Goal: Use online tool/utility: Utilize a website feature to perform a specific function

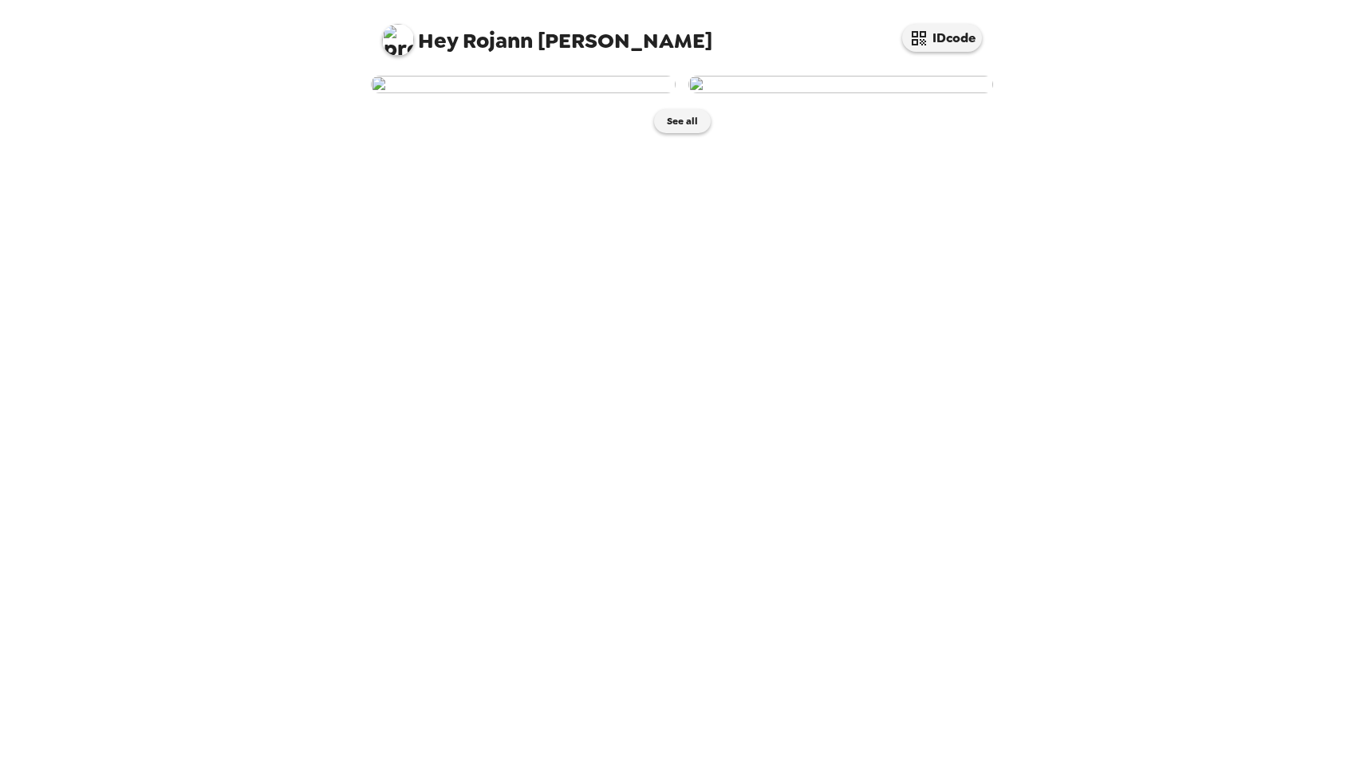
click at [605, 93] on img at bounding box center [523, 85] width 305 height 18
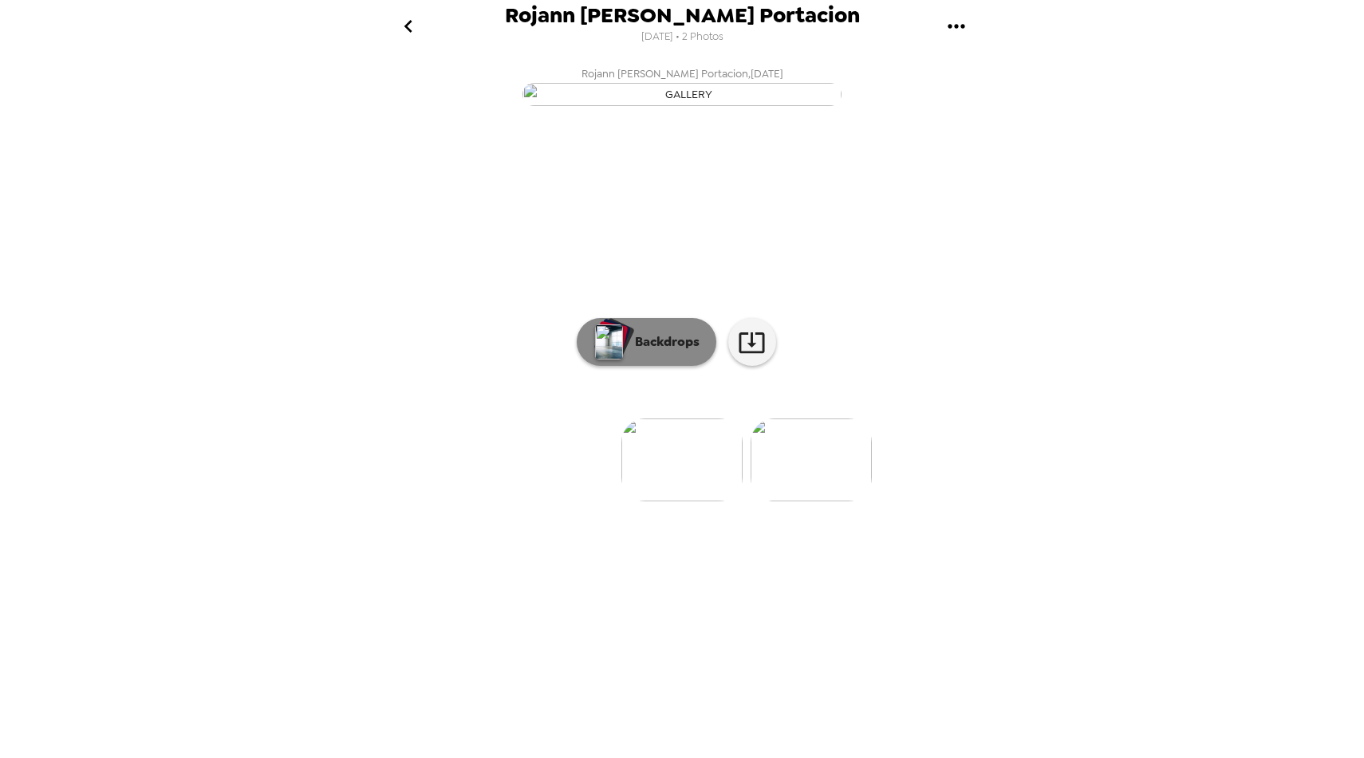
click at [674, 366] on button "Backdrops" at bounding box center [647, 342] width 140 height 48
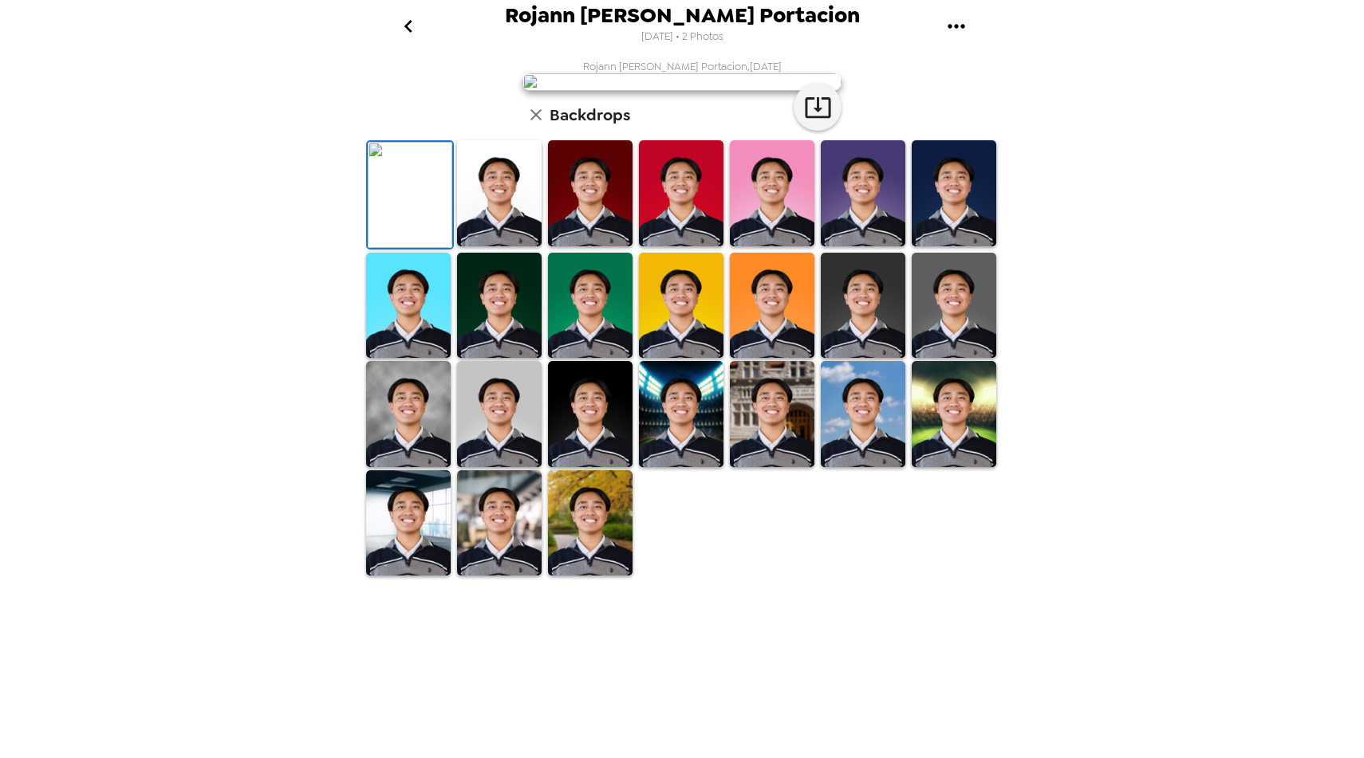
scroll to position [52, 0]
click at [494, 246] on img at bounding box center [499, 193] width 85 height 106
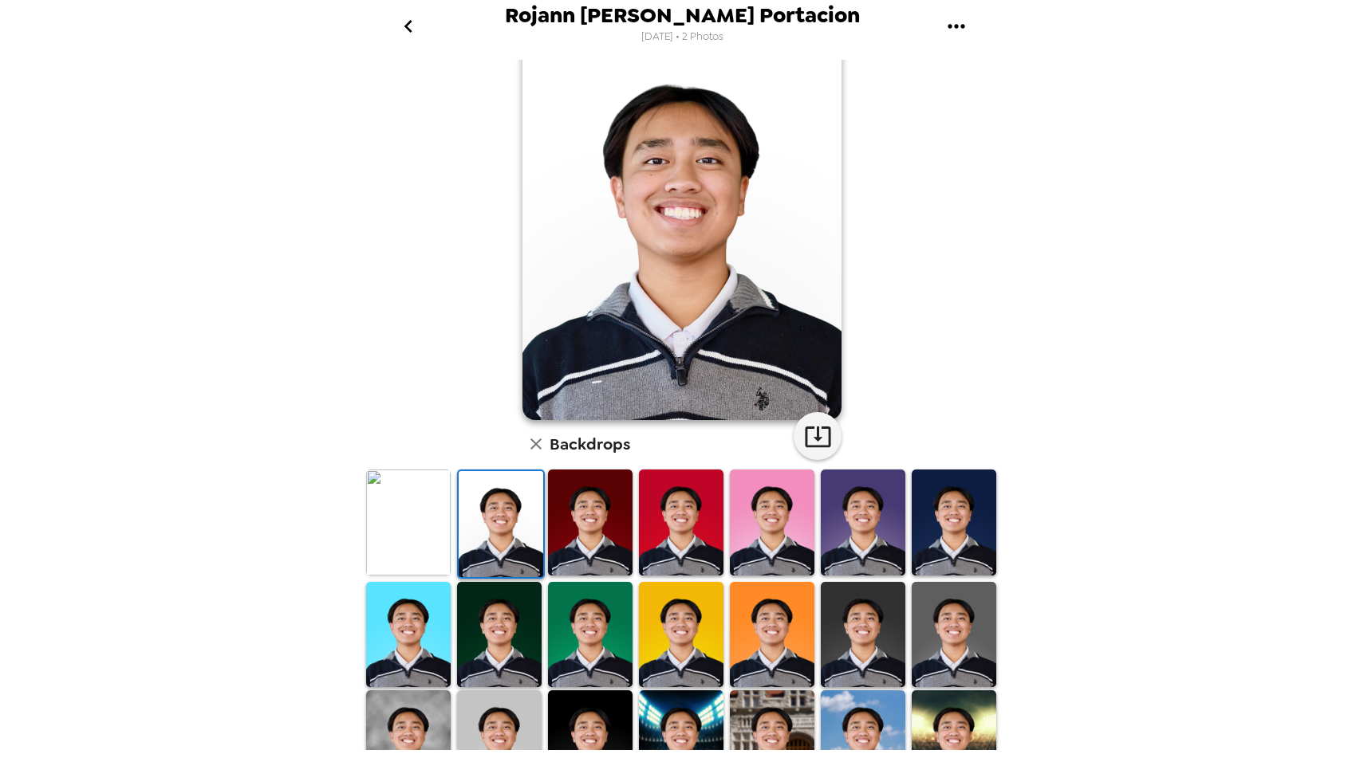
click at [565, 529] on img at bounding box center [590, 523] width 85 height 106
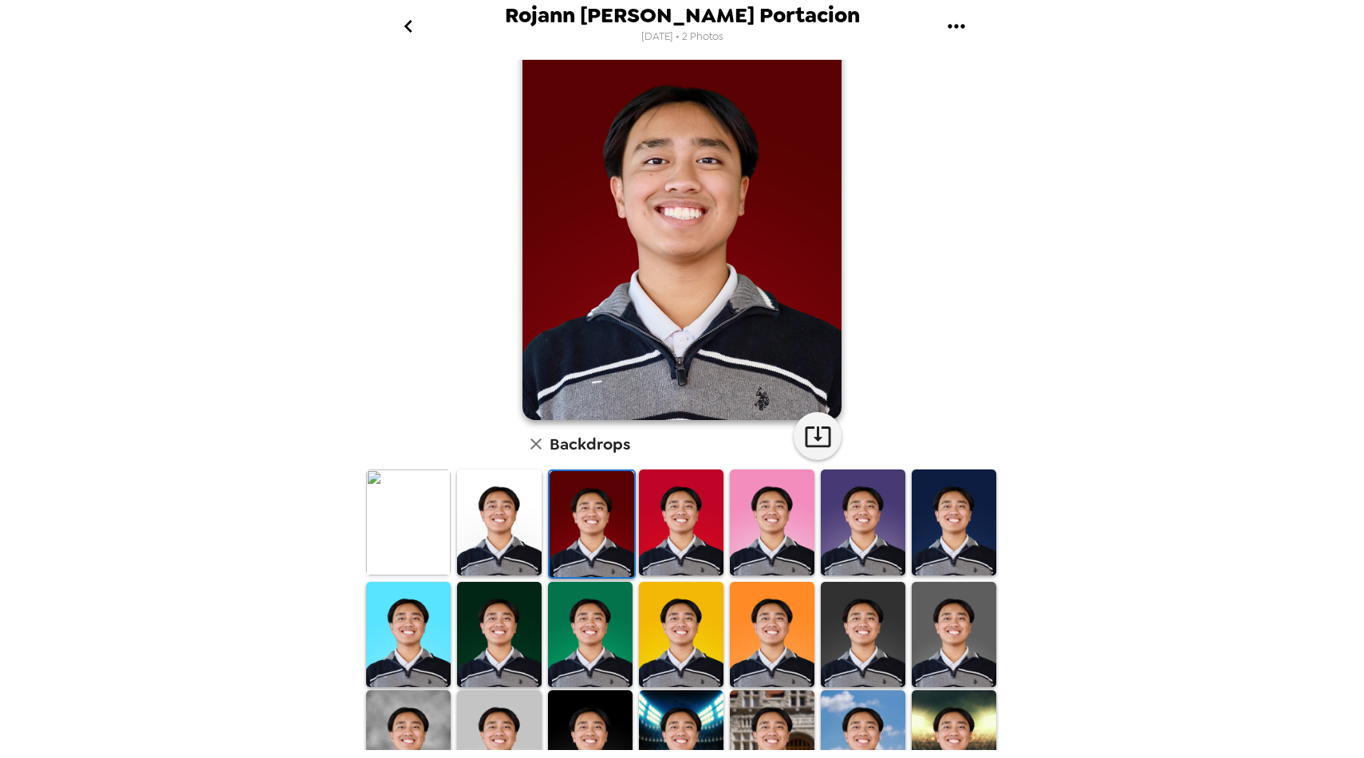
click at [679, 518] on img at bounding box center [681, 523] width 85 height 106
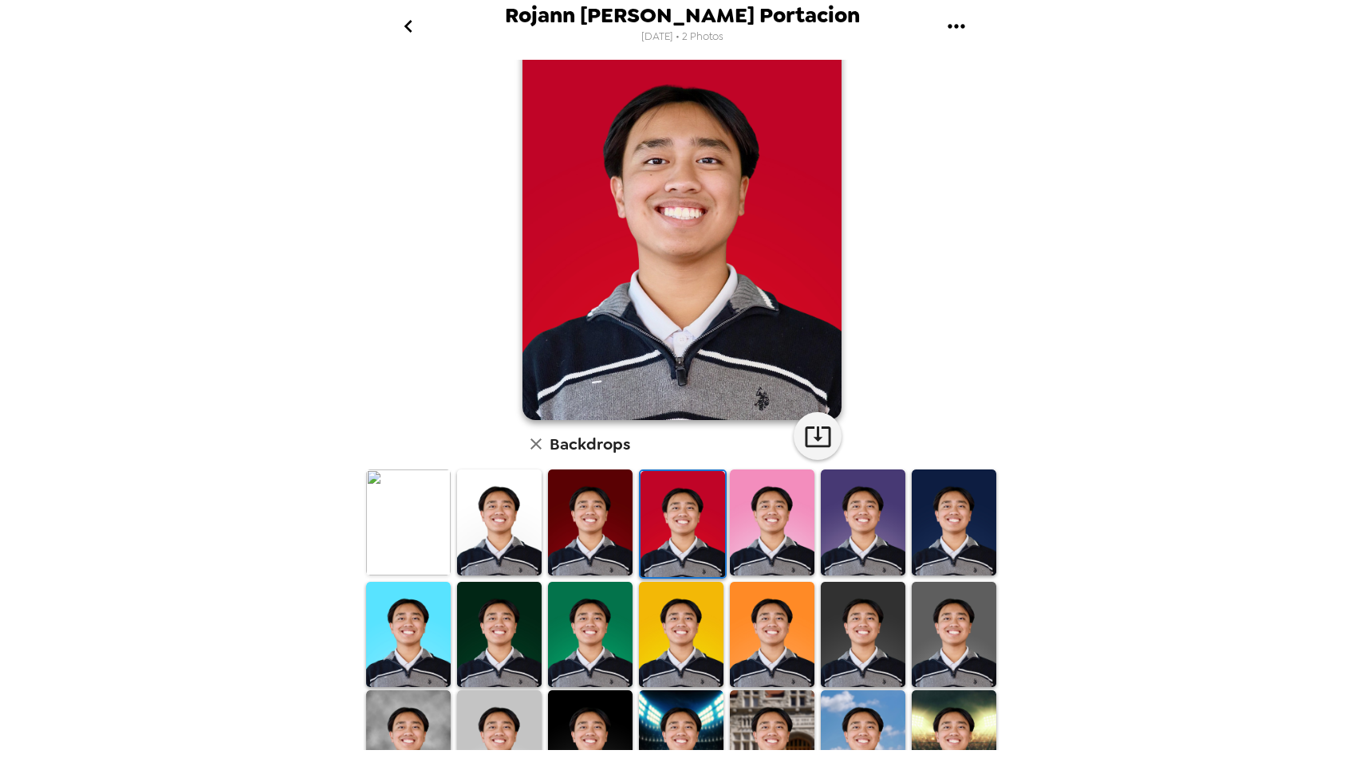
click at [778, 539] on img at bounding box center [772, 523] width 85 height 106
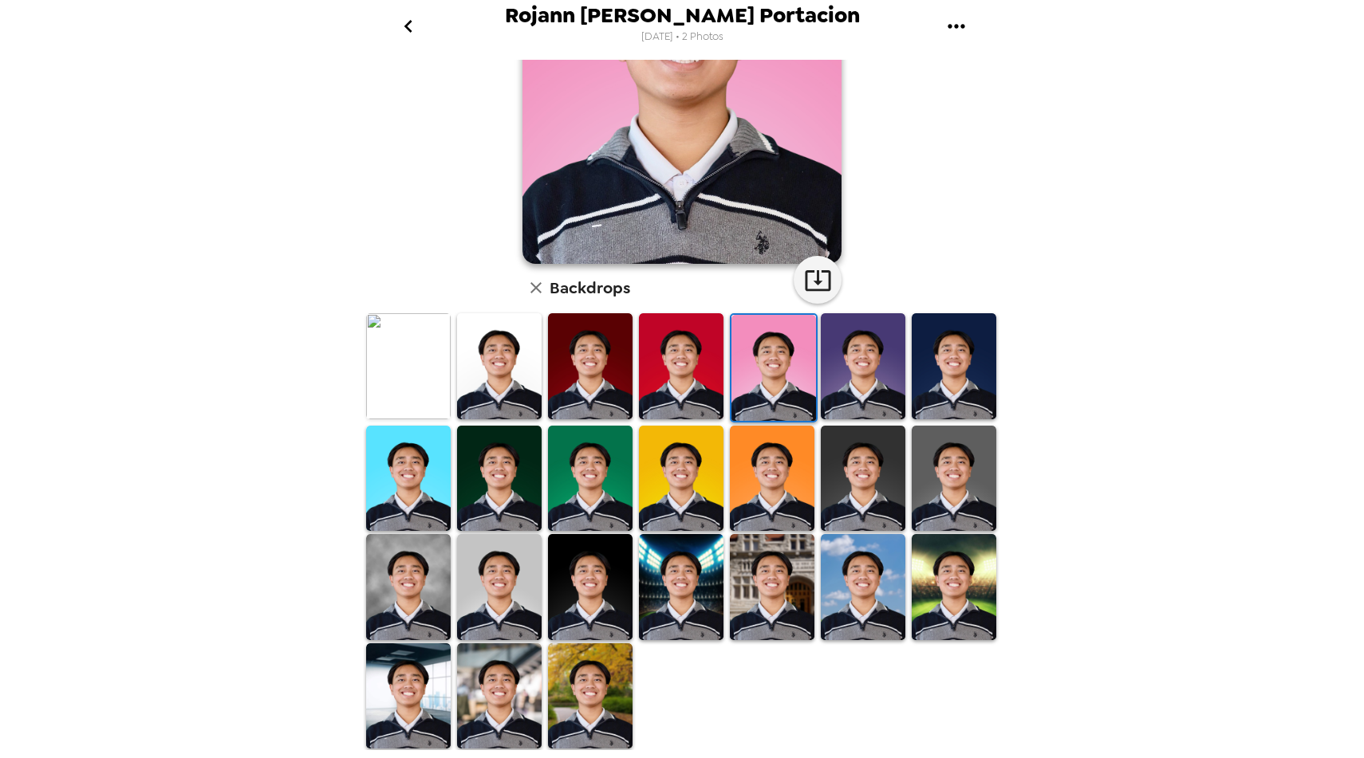
click at [407, 610] on img at bounding box center [408, 587] width 85 height 106
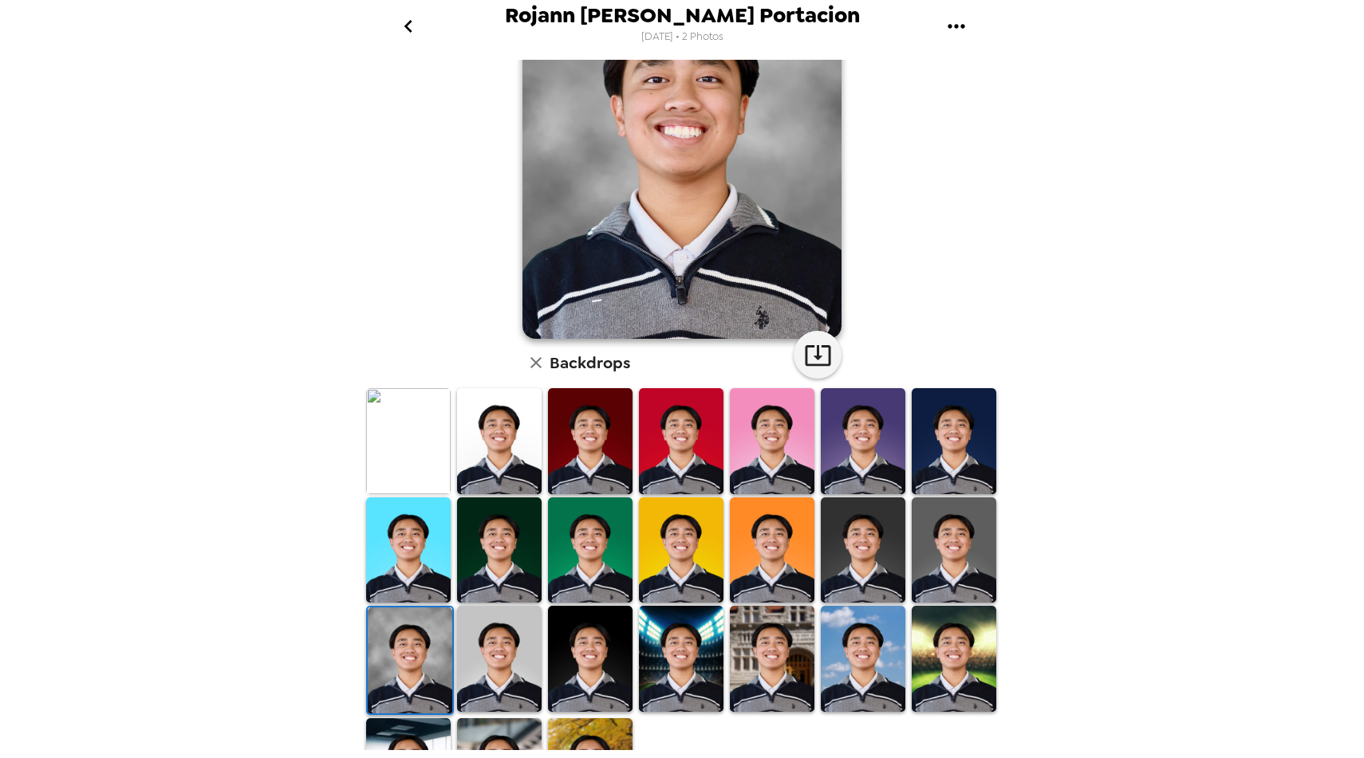
scroll to position [160, 0]
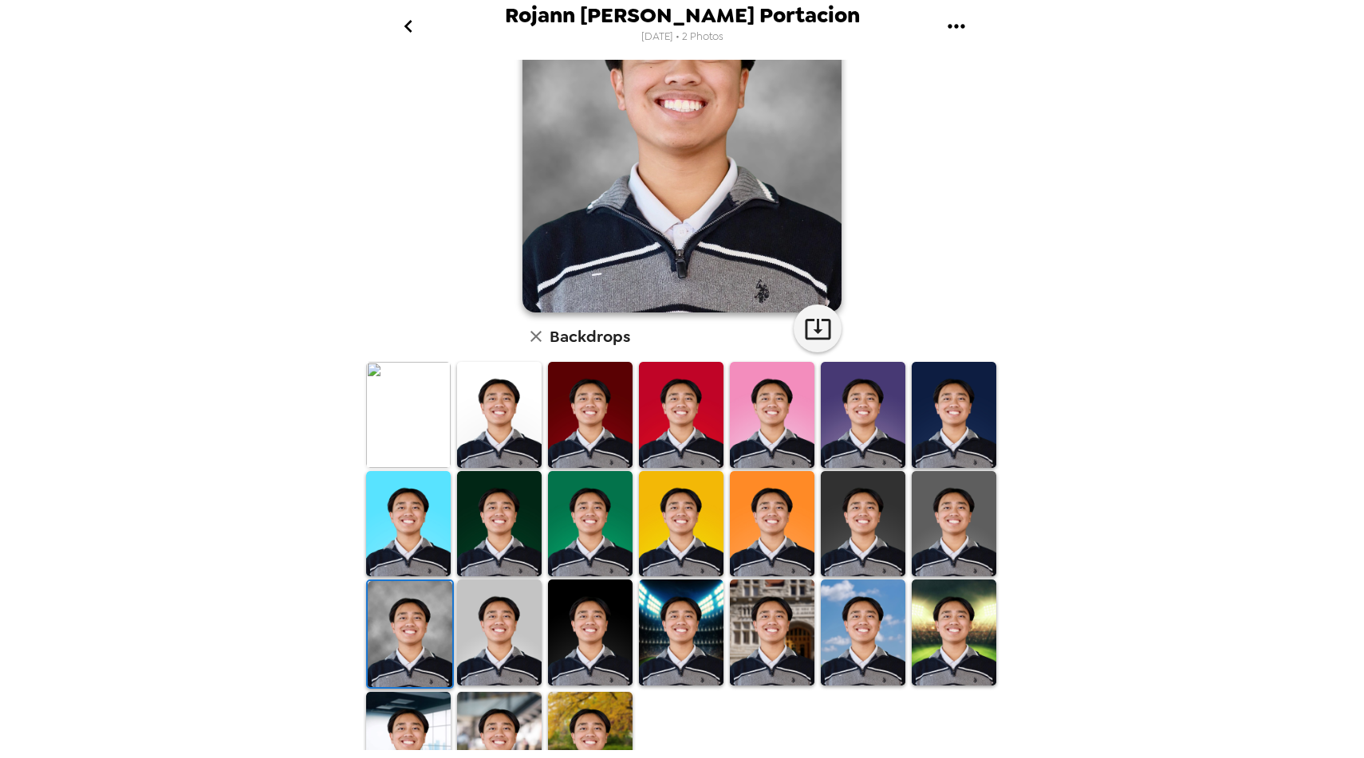
click at [774, 629] on img at bounding box center [772, 633] width 85 height 106
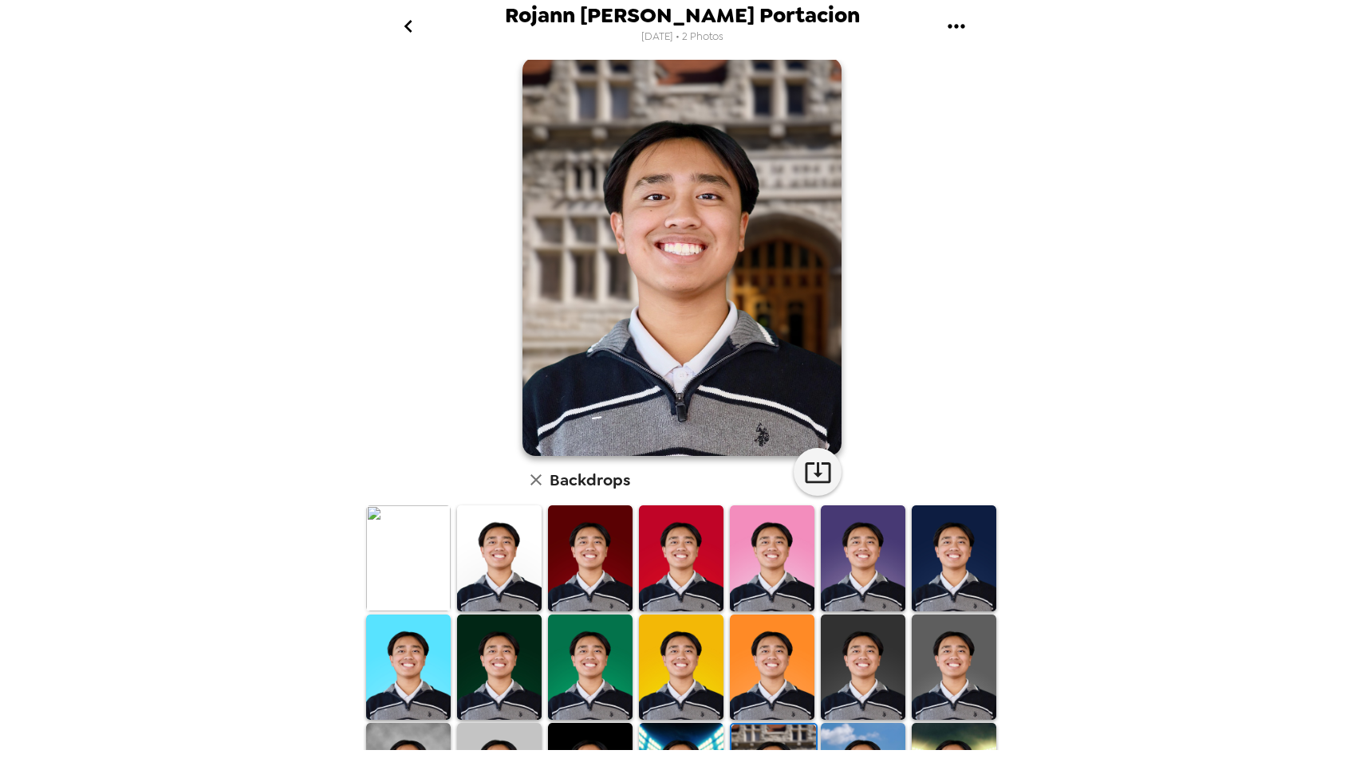
scroll to position [0, 0]
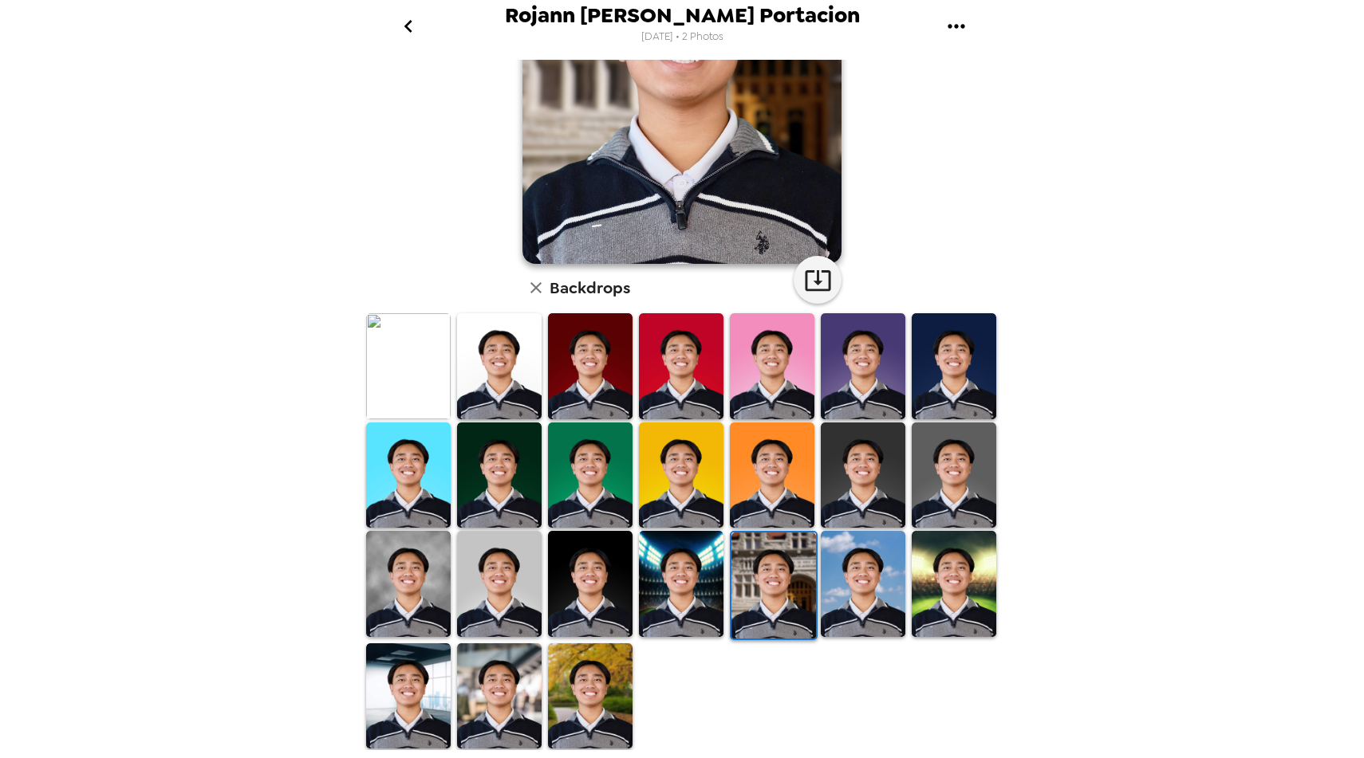
click at [578, 701] on img at bounding box center [590, 697] width 85 height 106
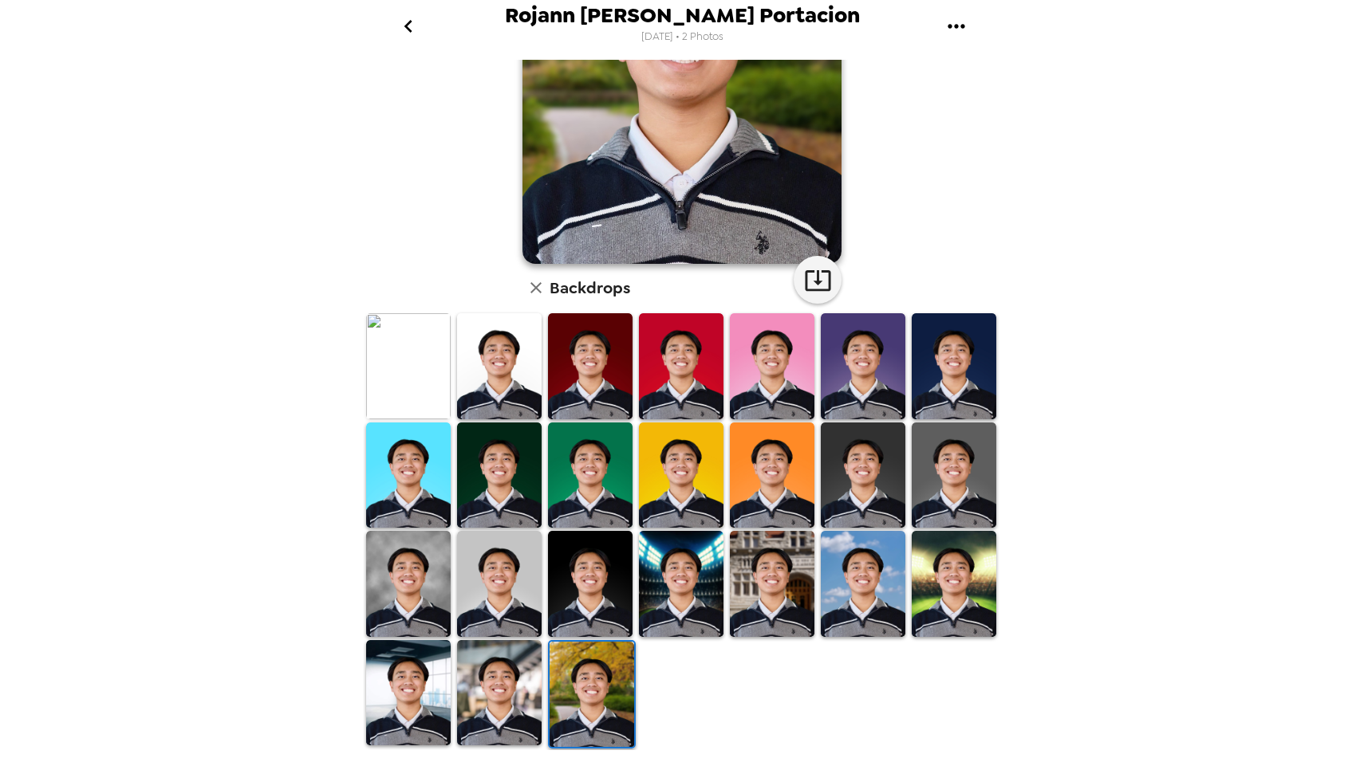
click at [506, 703] on img at bounding box center [499, 693] width 85 height 106
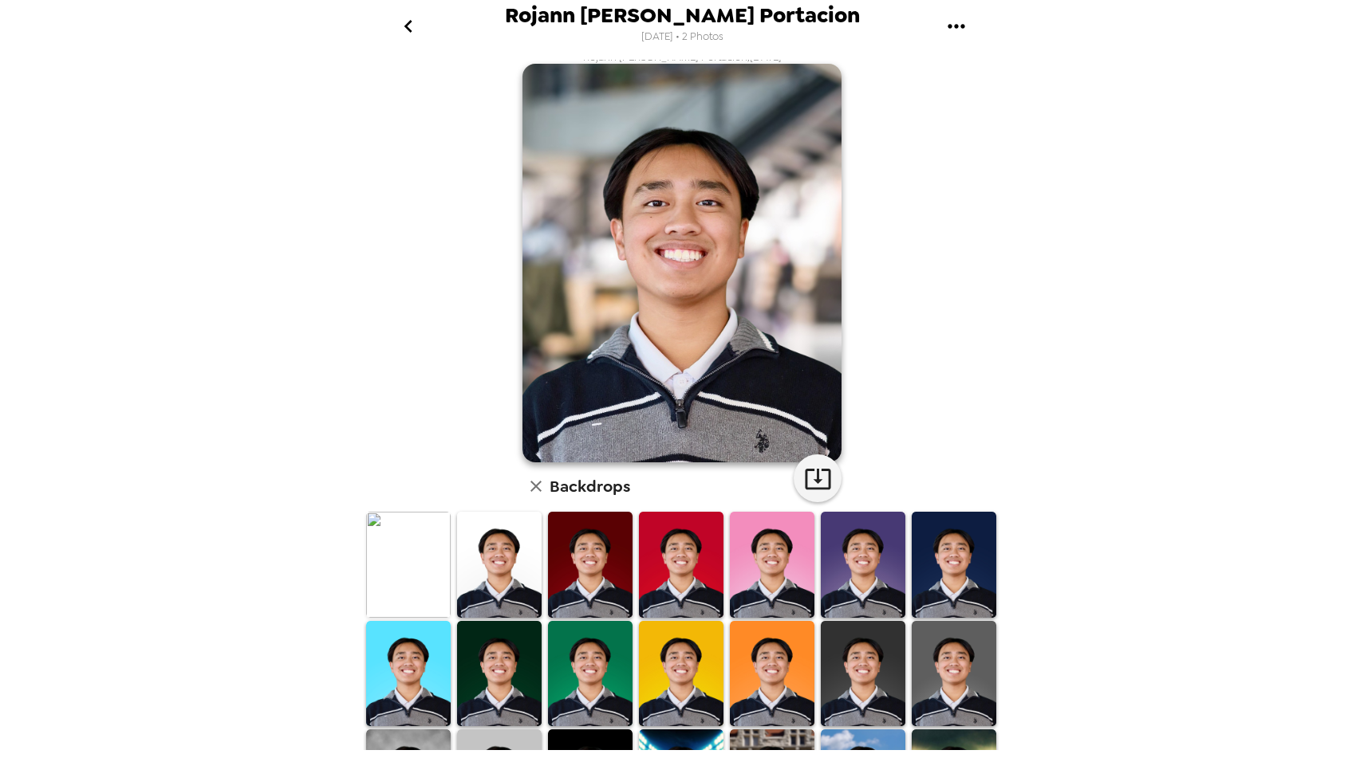
scroll to position [8, 0]
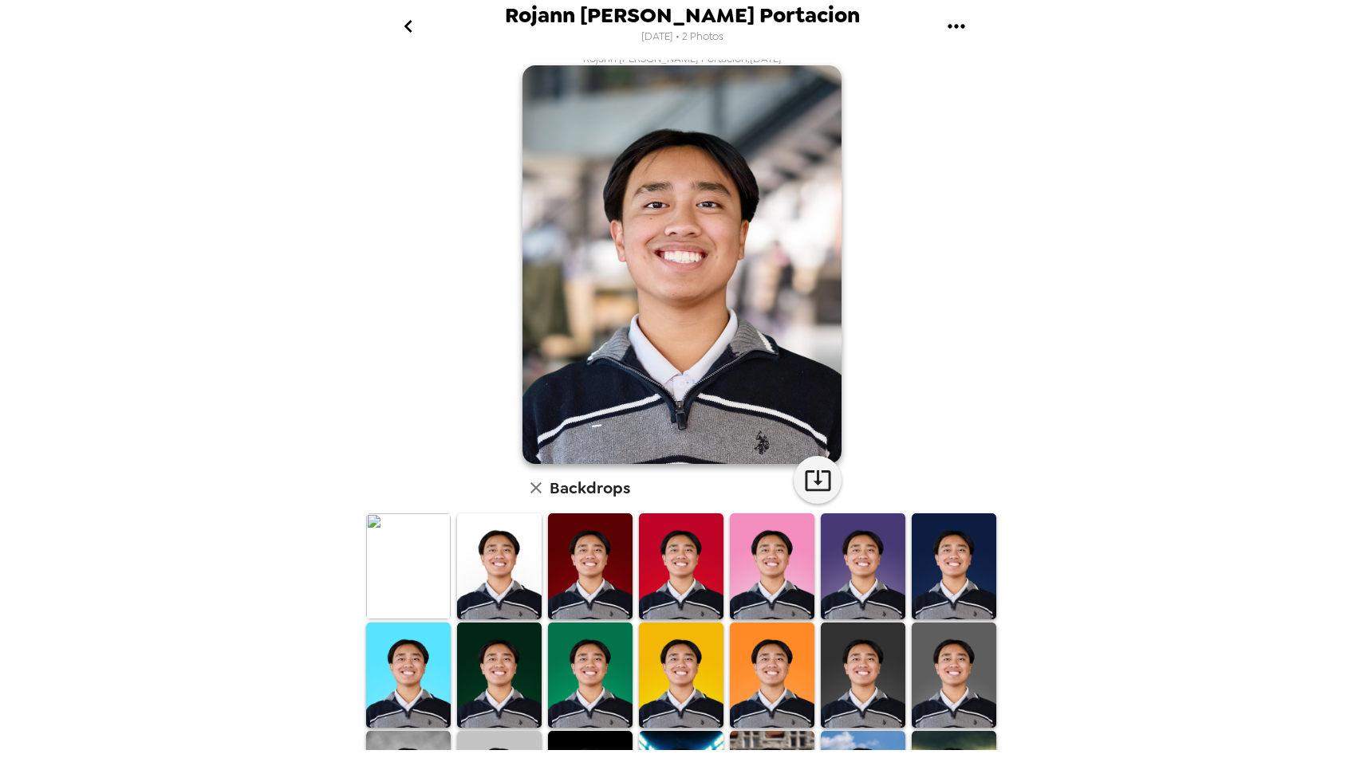
click at [786, 554] on img at bounding box center [772, 567] width 85 height 106
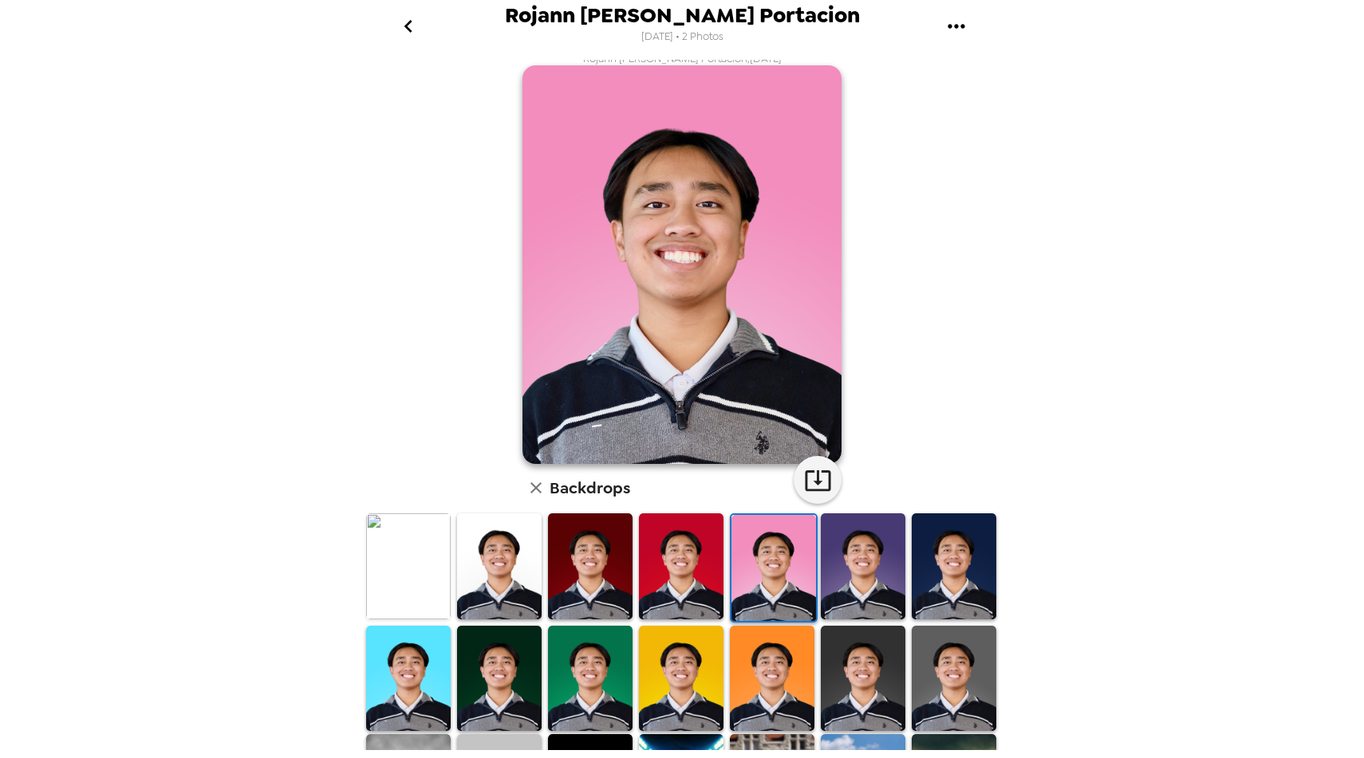
click at [853, 572] on img at bounding box center [863, 567] width 85 height 106
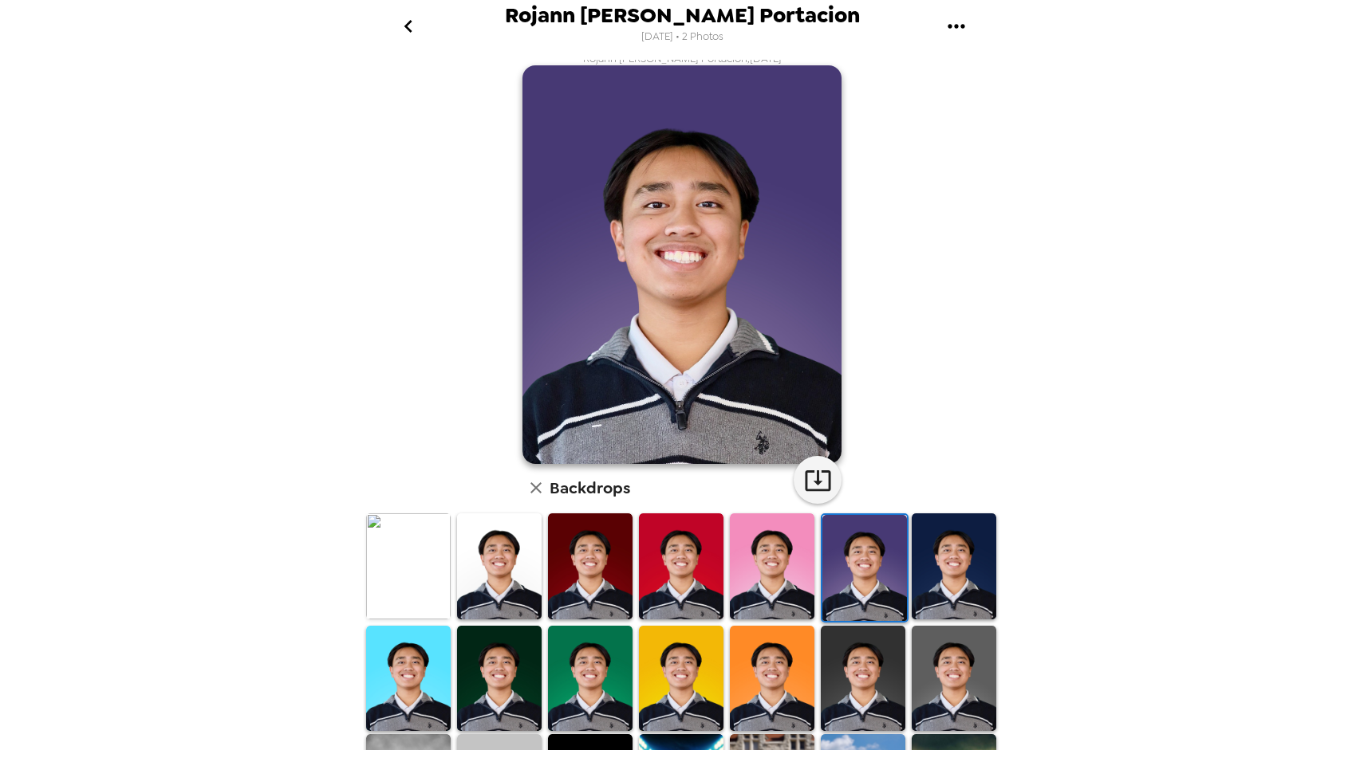
click at [688, 575] on img at bounding box center [681, 567] width 85 height 106
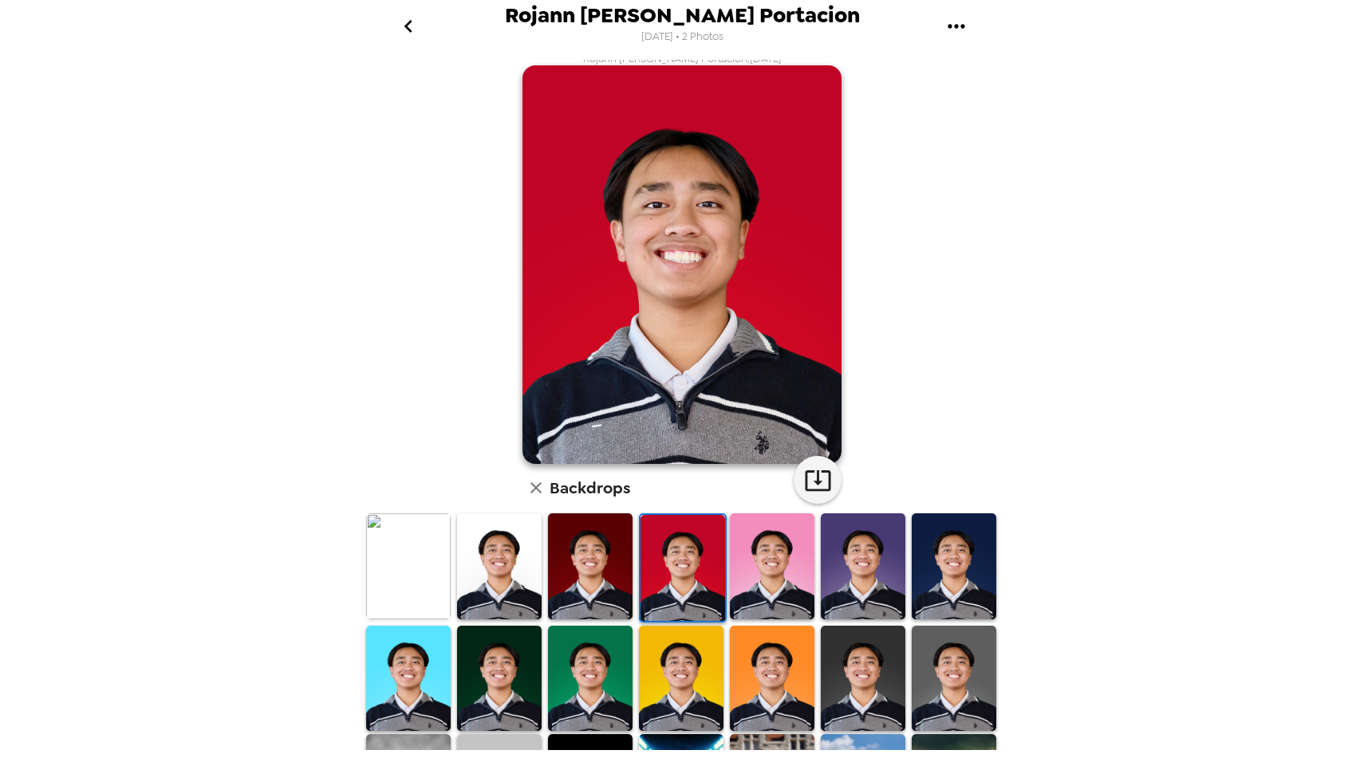
click at [696, 656] on img at bounding box center [681, 679] width 85 height 106
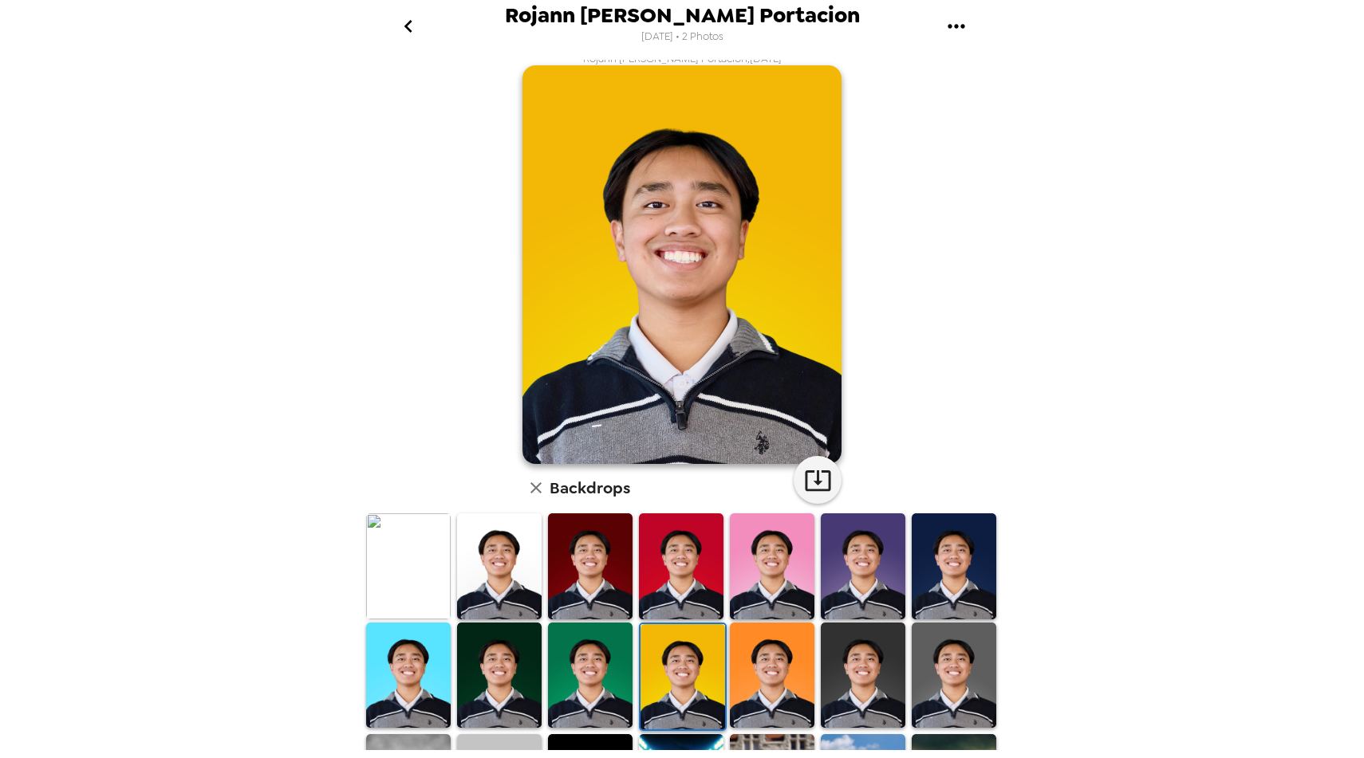
click at [598, 669] on img at bounding box center [590, 676] width 85 height 106
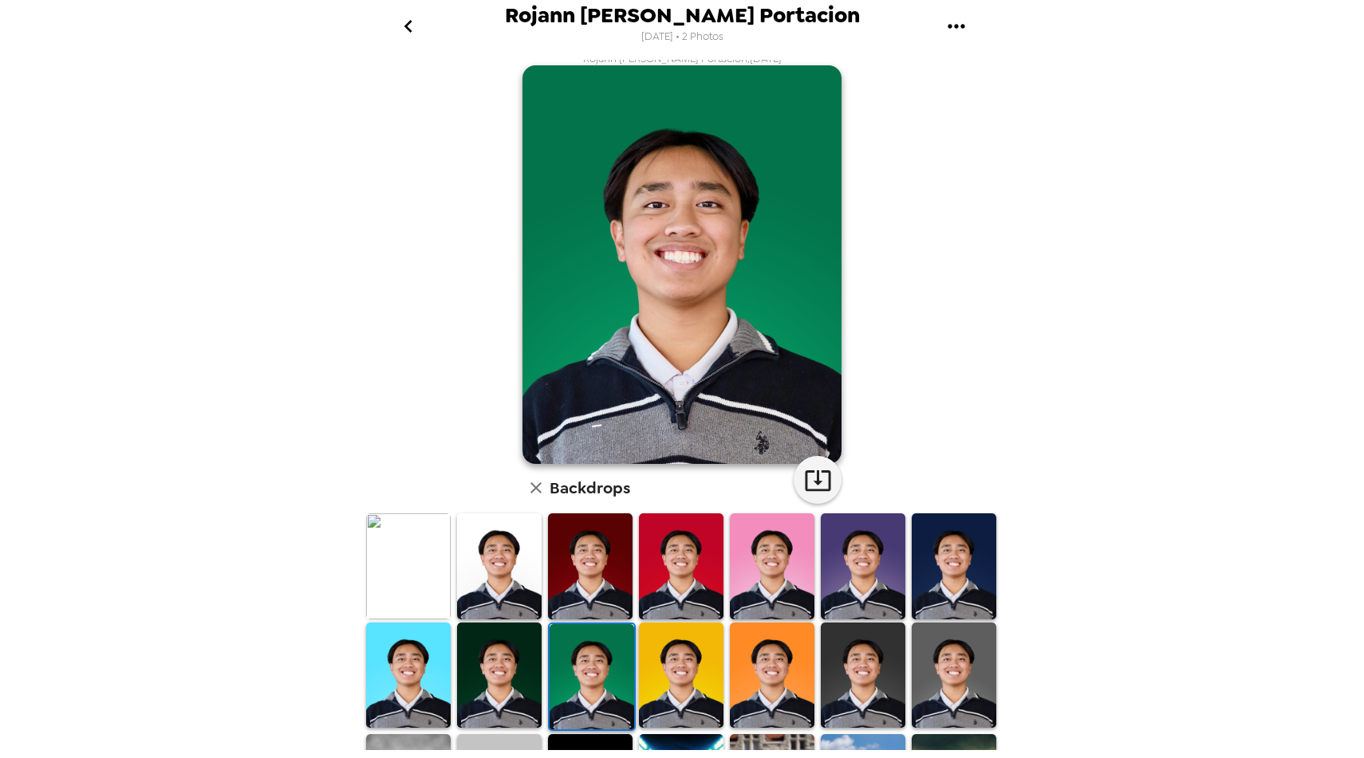
click at [515, 666] on img at bounding box center [499, 676] width 85 height 106
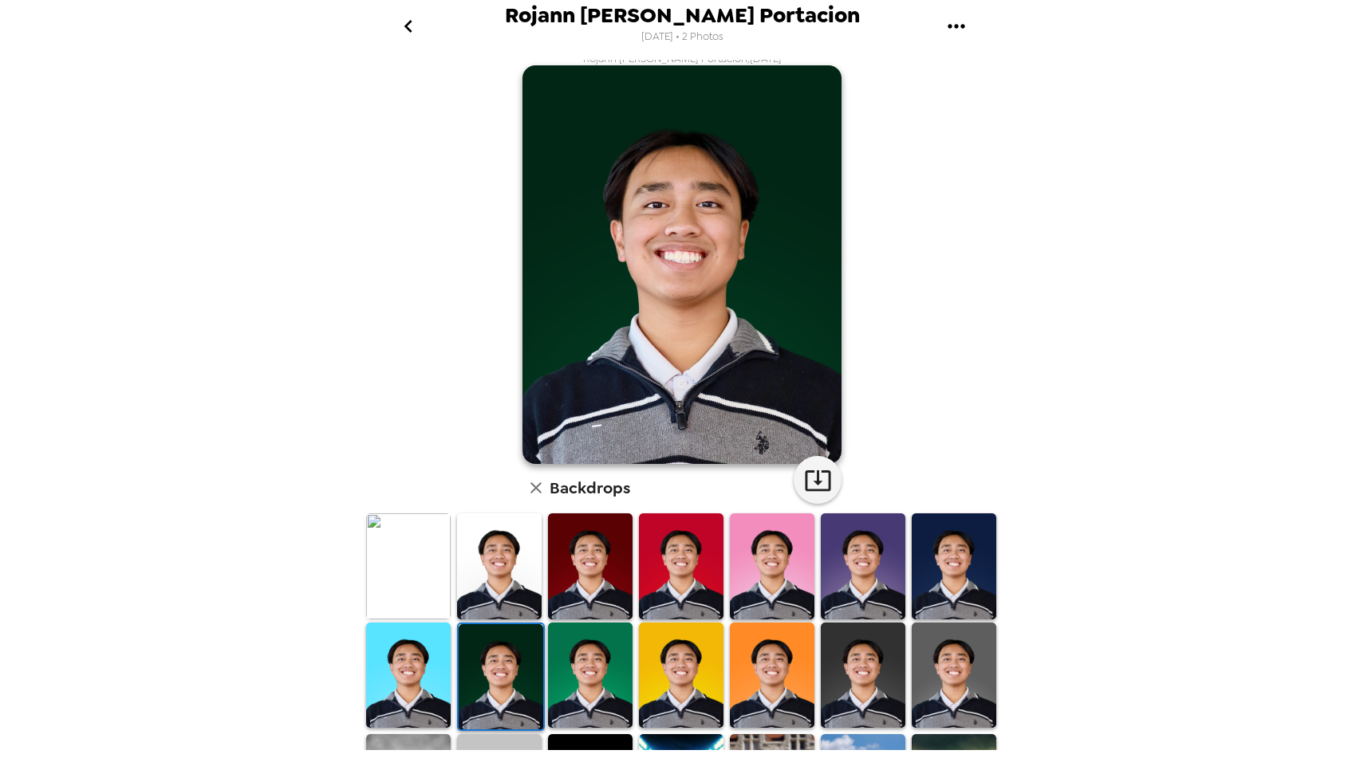
click at [415, 668] on img at bounding box center [408, 676] width 85 height 106
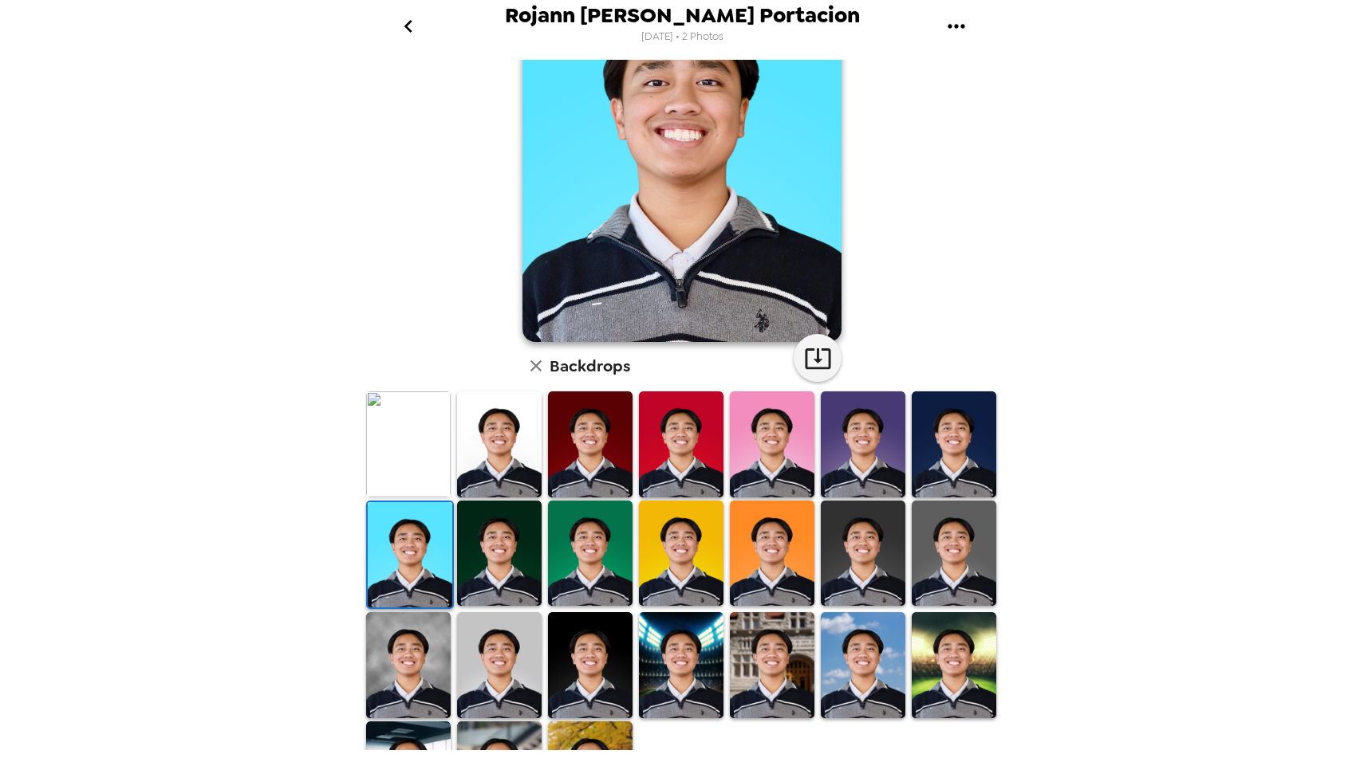
scroll to position [129, 0]
click at [489, 667] on img at bounding box center [499, 666] width 85 height 106
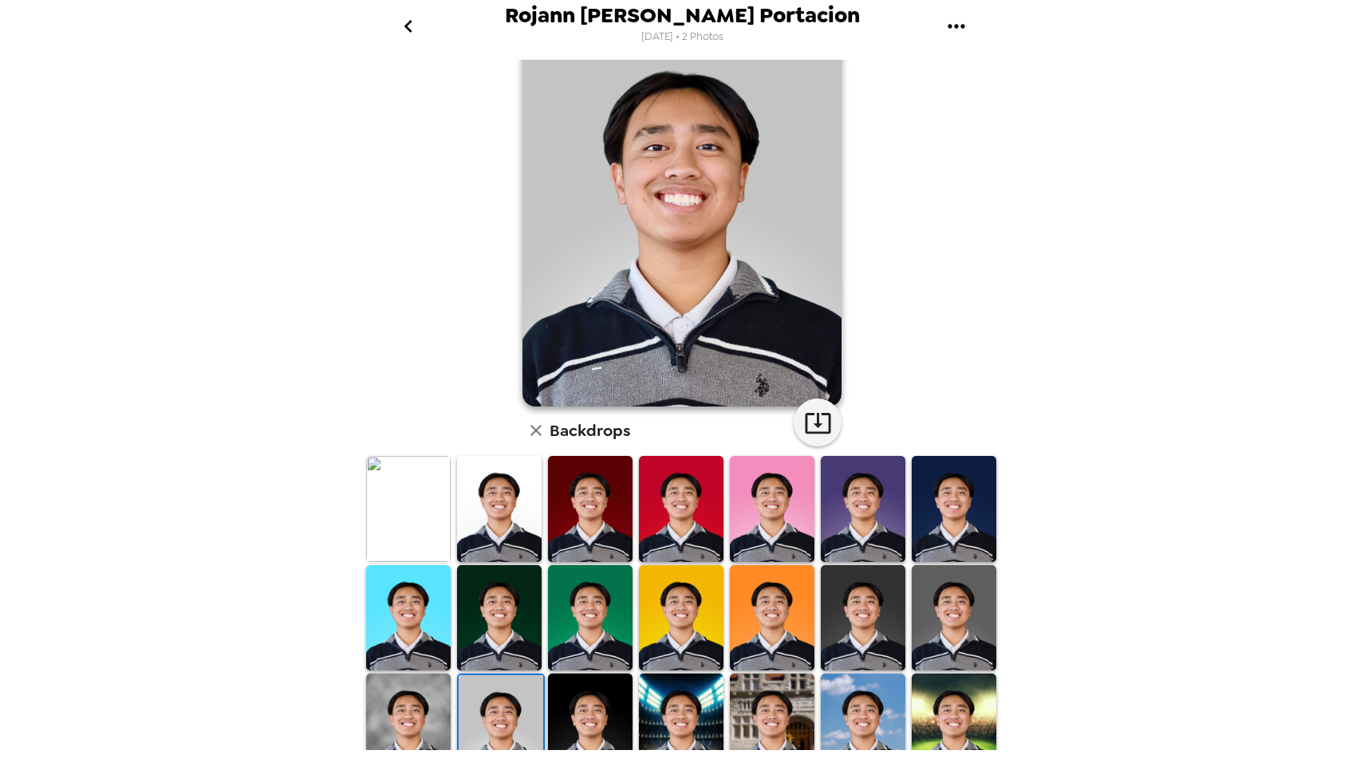
scroll to position [73, 0]
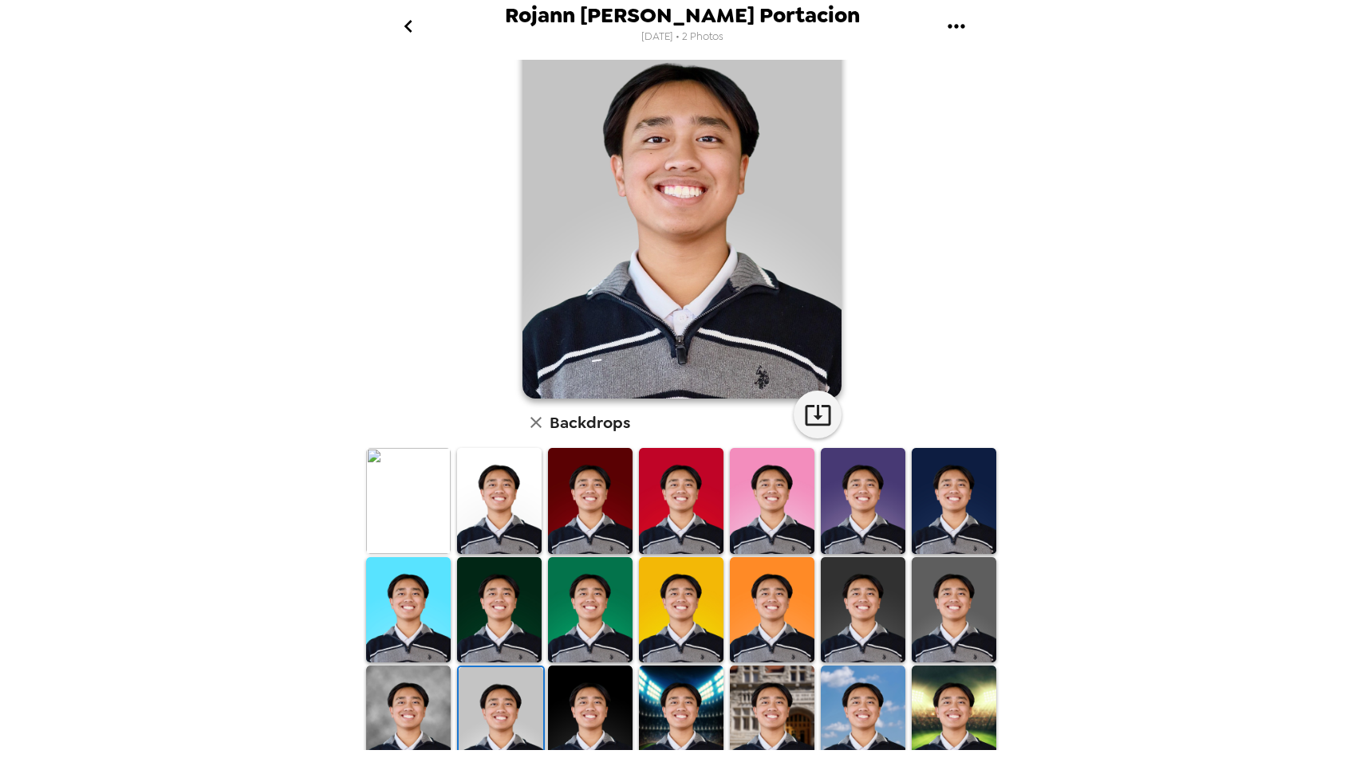
click at [423, 684] on img at bounding box center [408, 719] width 85 height 106
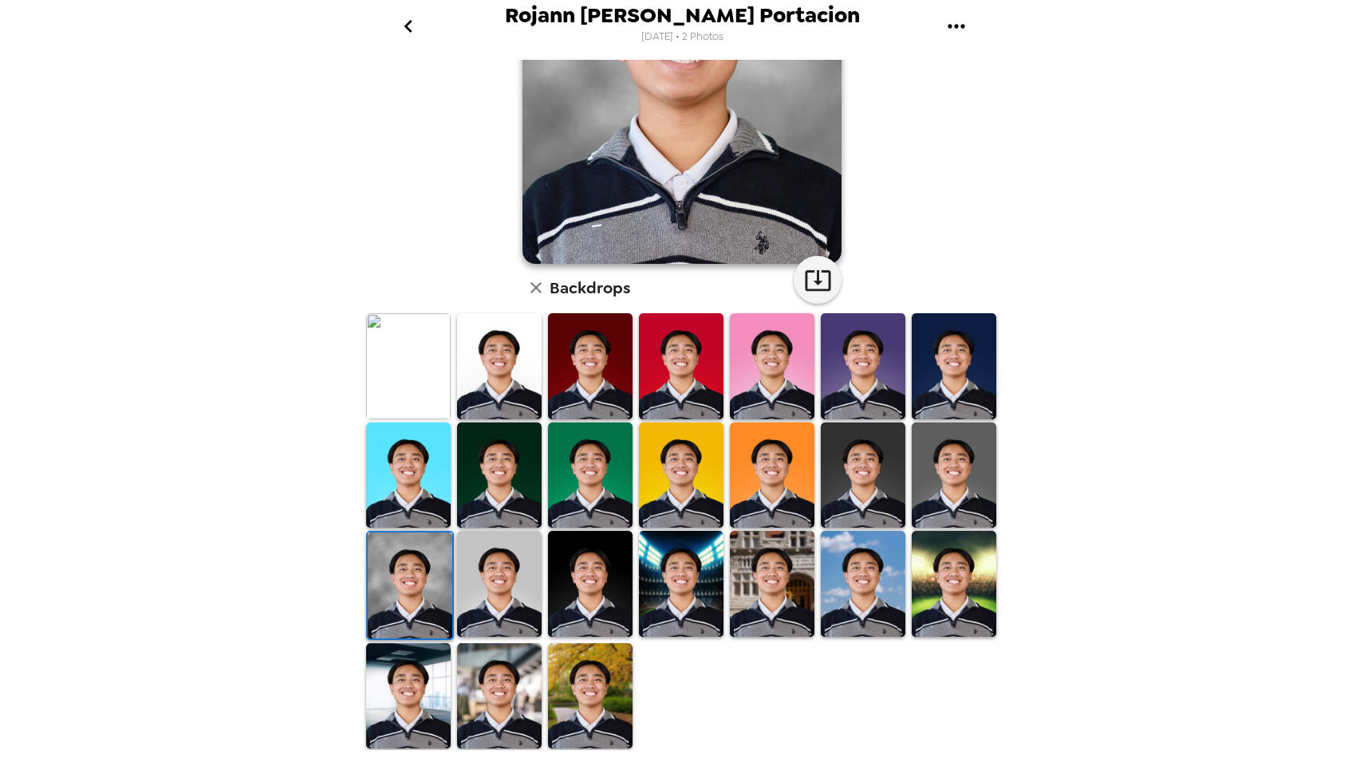
click at [850, 569] on img at bounding box center [863, 584] width 85 height 106
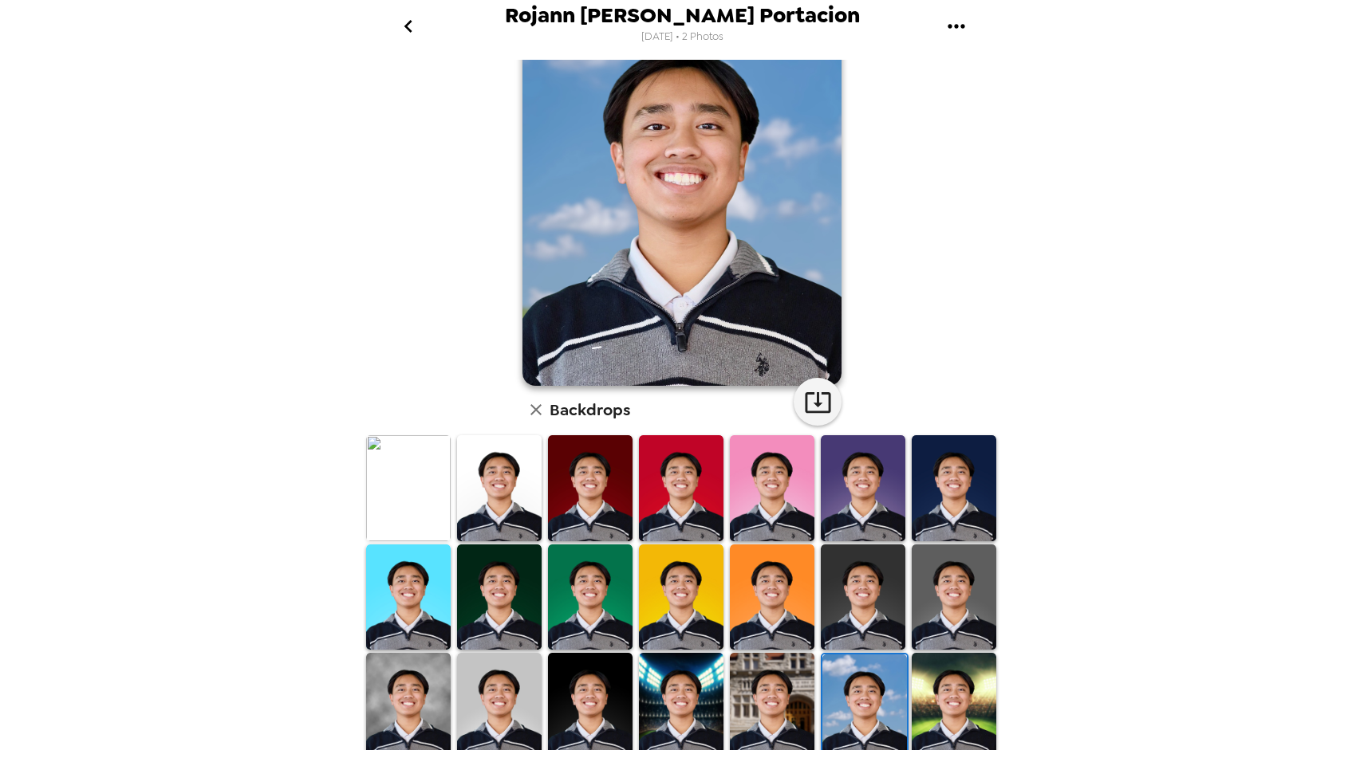
scroll to position [85, 0]
click at [925, 499] on img at bounding box center [954, 489] width 85 height 106
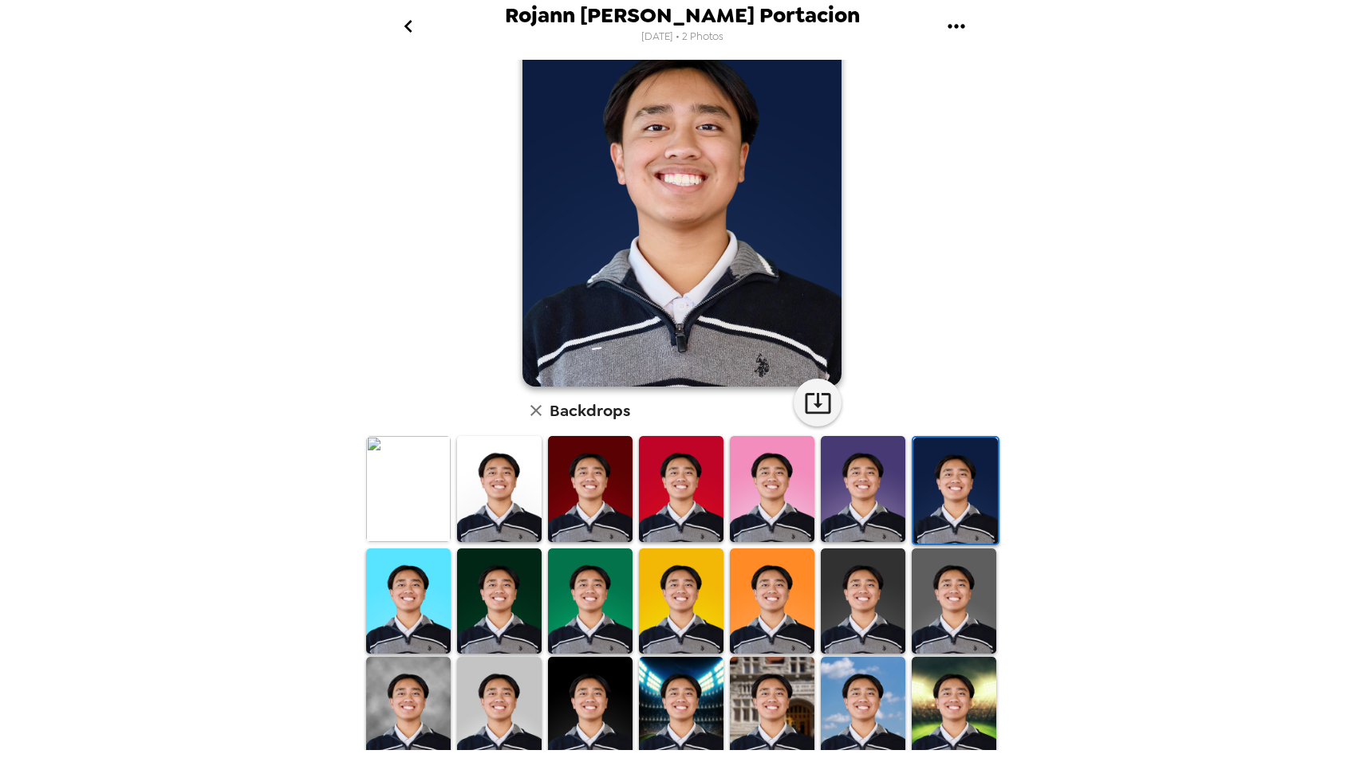
click at [870, 495] on img at bounding box center [863, 489] width 85 height 106
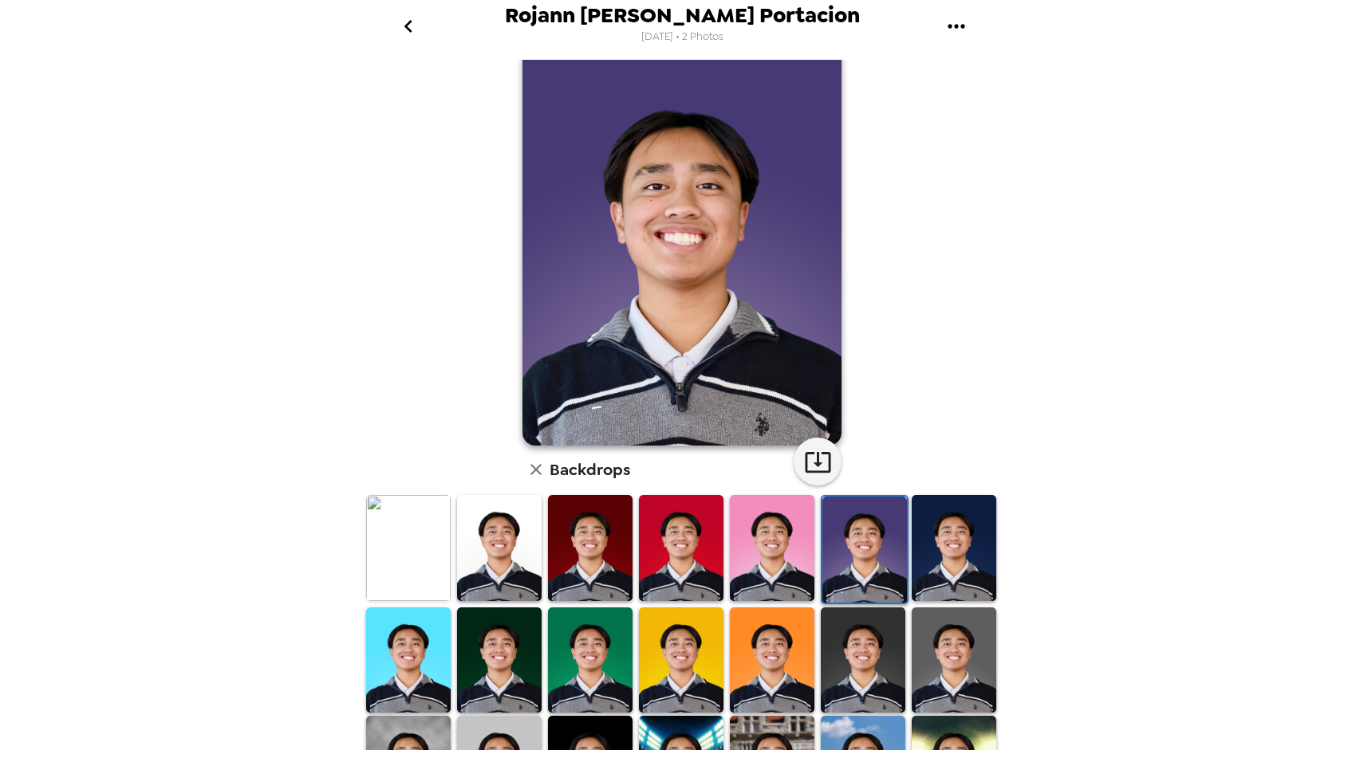
scroll to position [0, 0]
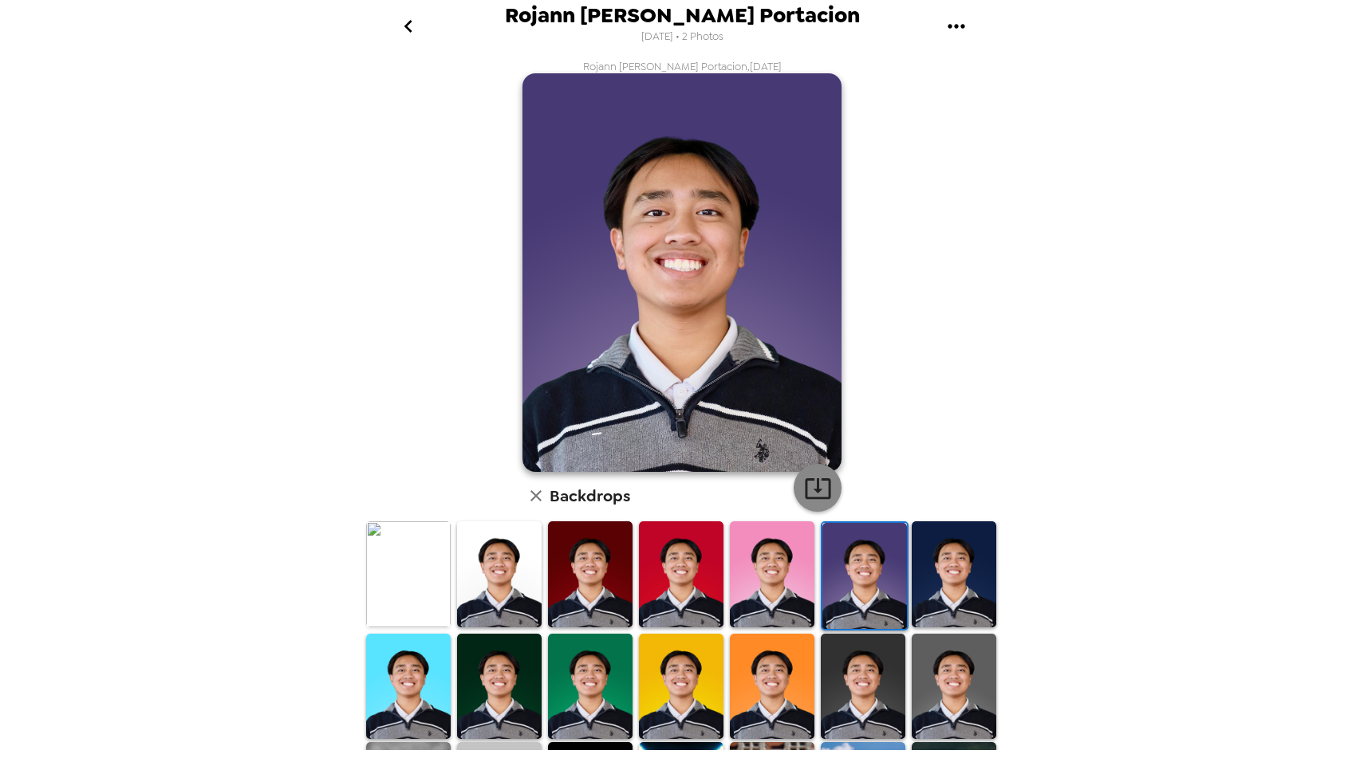
click at [825, 483] on icon "button" at bounding box center [818, 489] width 28 height 28
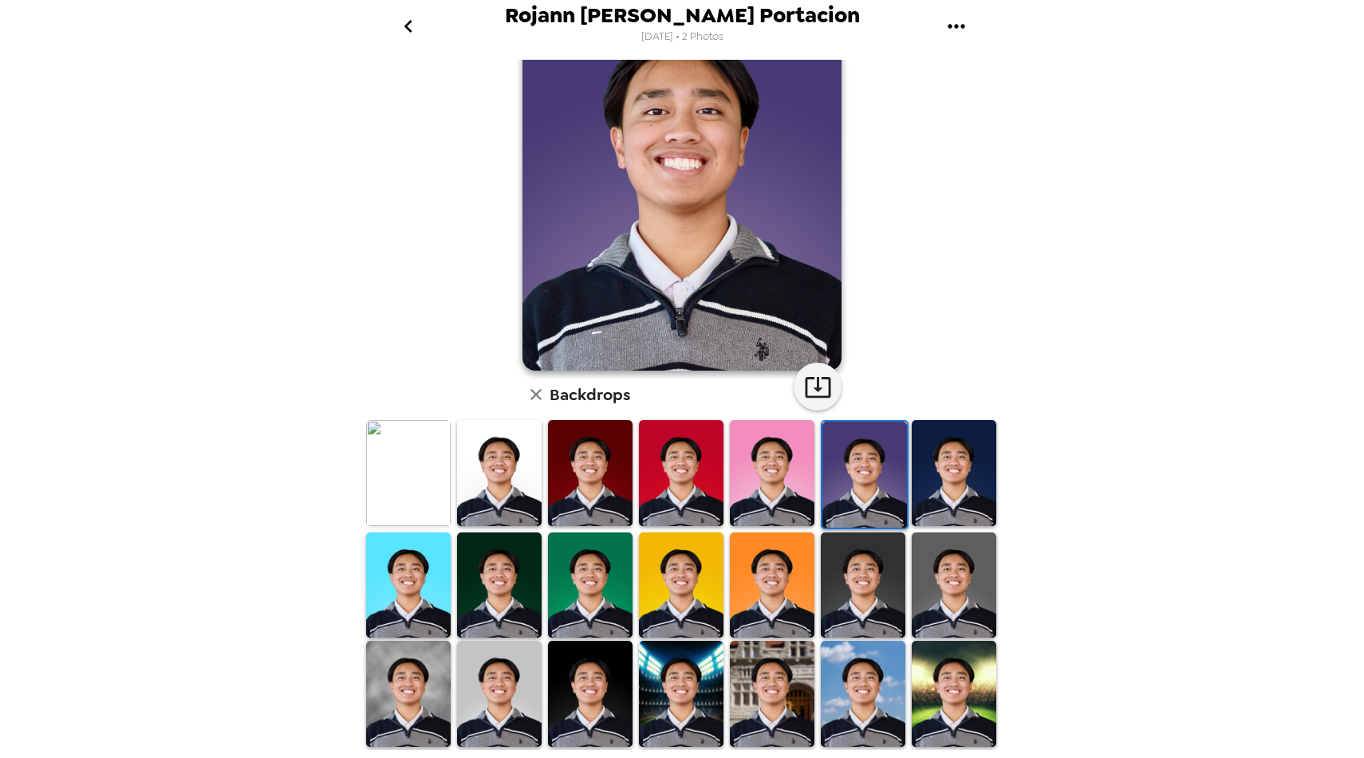
scroll to position [131, 0]
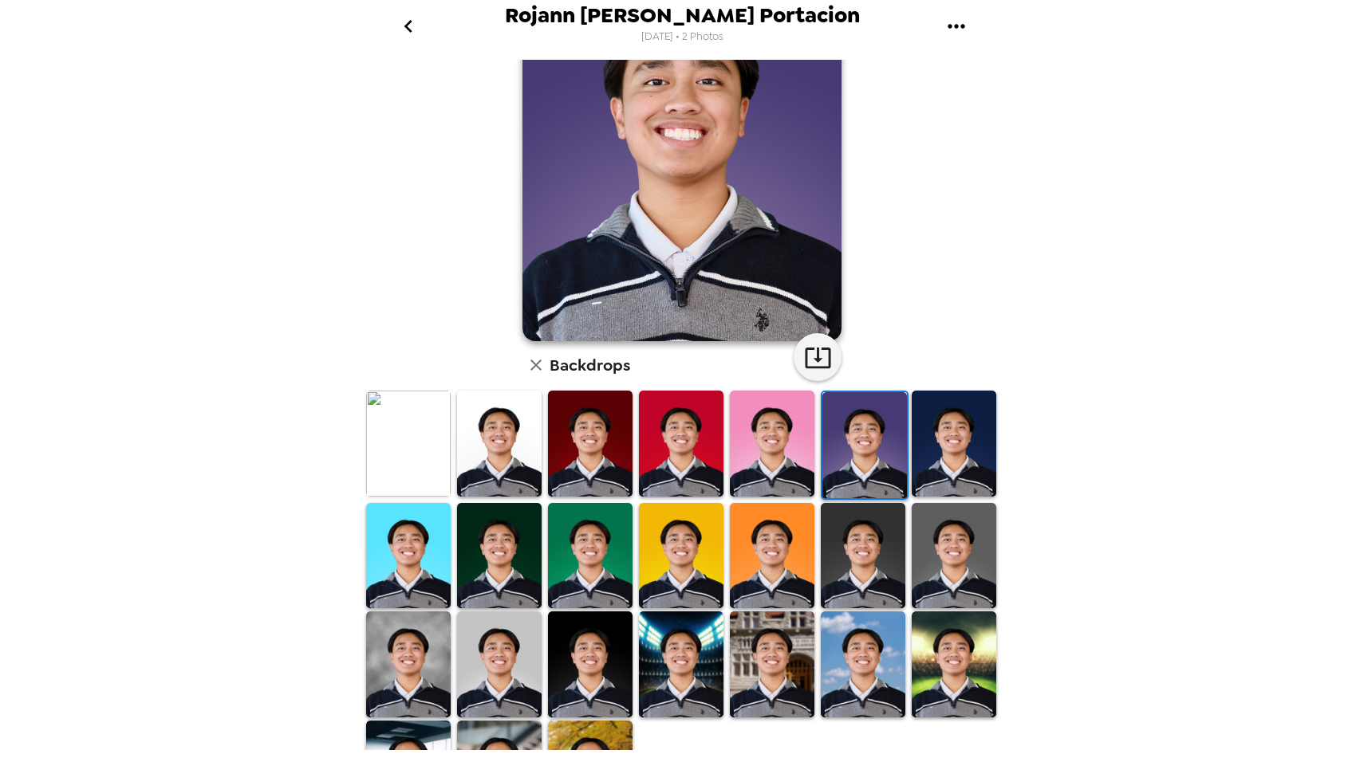
click at [372, 660] on img at bounding box center [408, 665] width 85 height 106
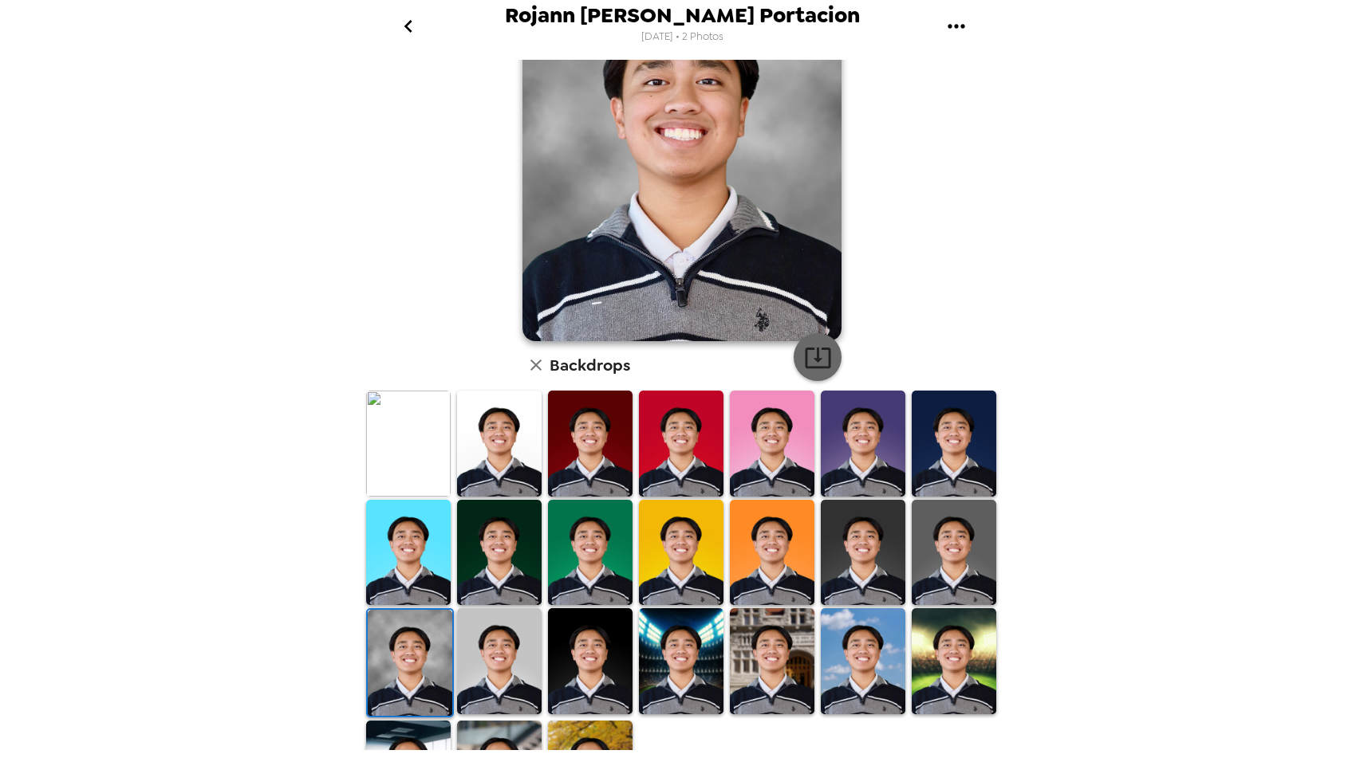
click at [835, 354] on button "button" at bounding box center [818, 357] width 48 height 48
